Goal: Information Seeking & Learning: Learn about a topic

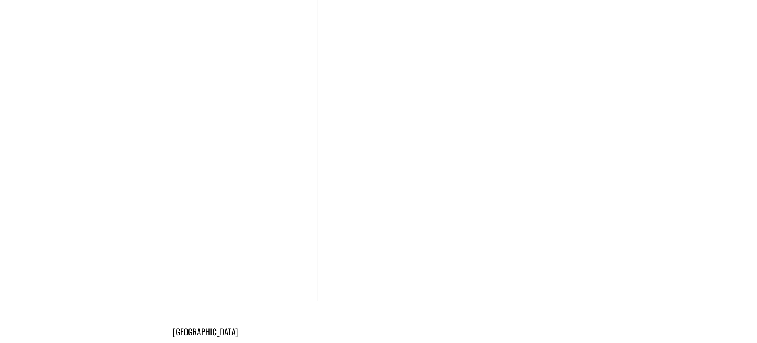
scroll to position [5201, 0]
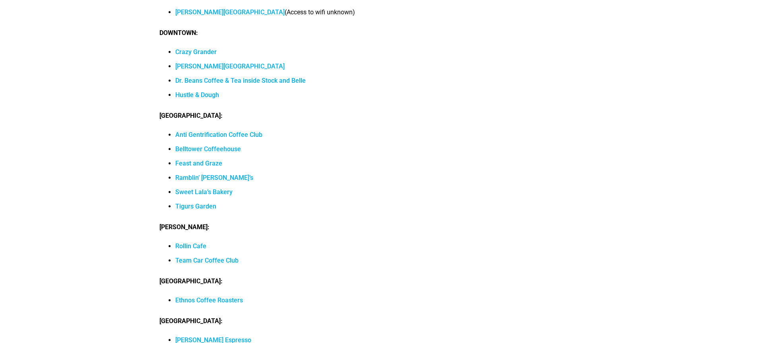
scroll to position [7606, 0]
click at [209, 130] on link "Anti Gentrification Coffee Club" at bounding box center [218, 134] width 87 height 8
